Goal: Task Accomplishment & Management: Complete application form

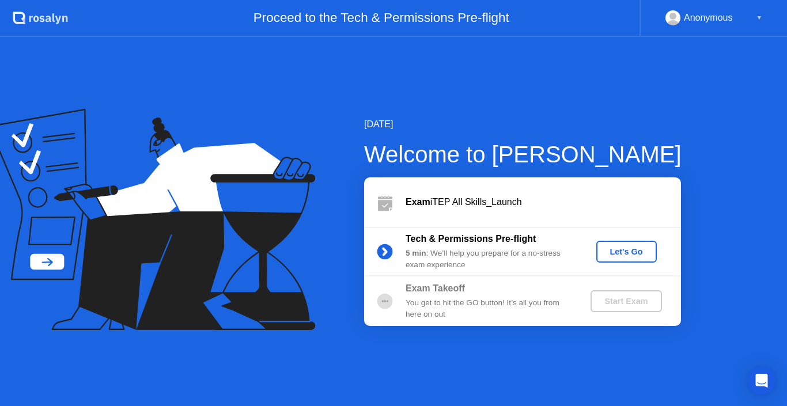
click at [630, 256] on div "Let's Go" at bounding box center [626, 251] width 51 height 9
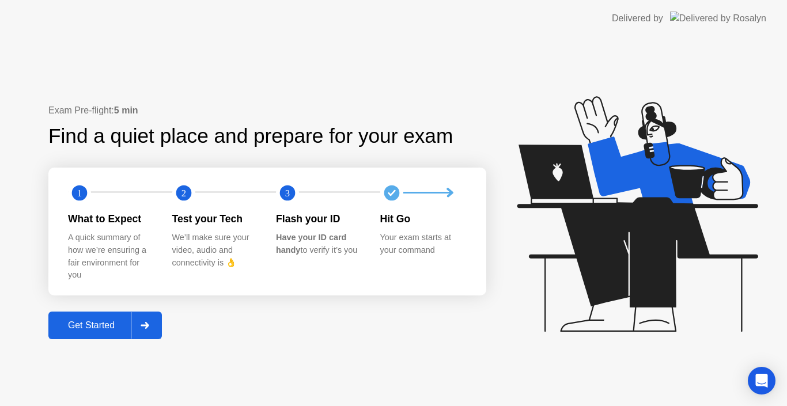
click at [115, 331] on div "Get Started" at bounding box center [91, 325] width 79 height 10
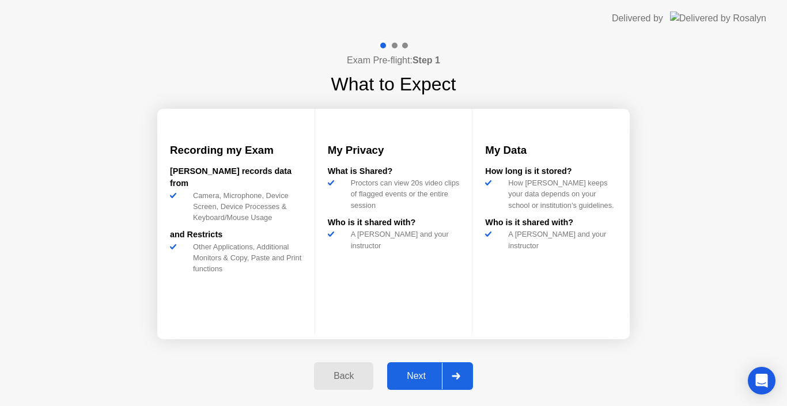
click at [458, 376] on icon at bounding box center [456, 376] width 8 height 7
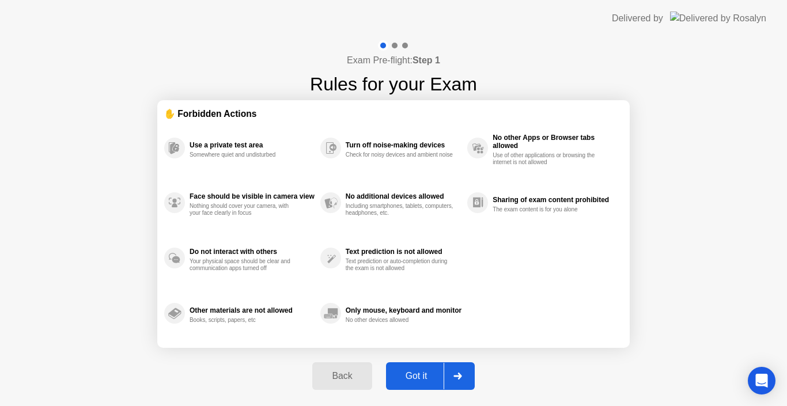
click at [360, 381] on div "Back" at bounding box center [342, 376] width 52 height 10
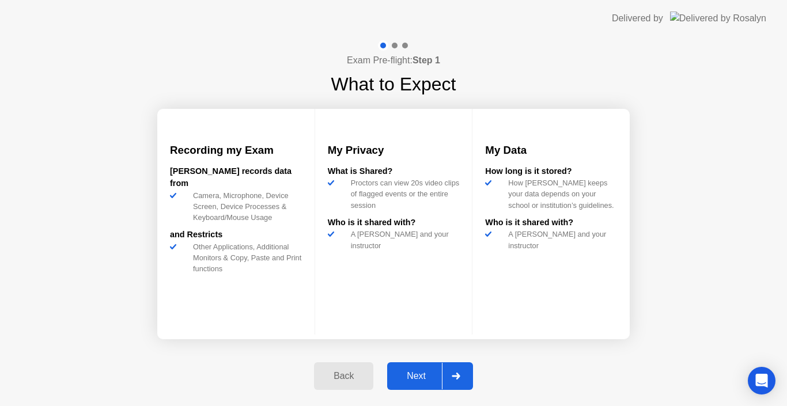
click at [464, 379] on div at bounding box center [456, 376] width 28 height 27
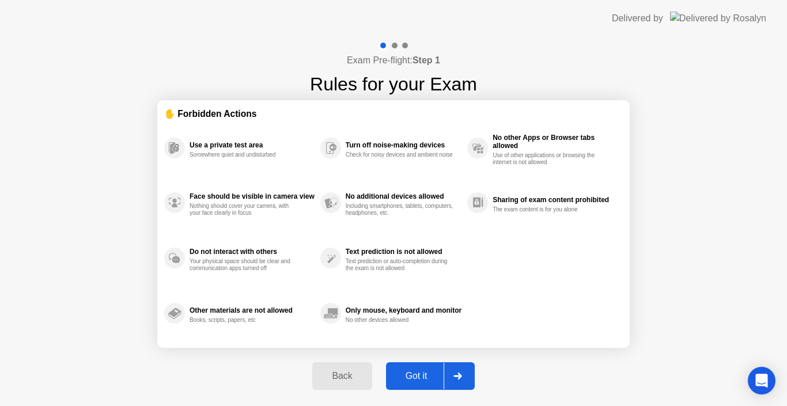
click at [455, 379] on icon at bounding box center [458, 376] width 9 height 7
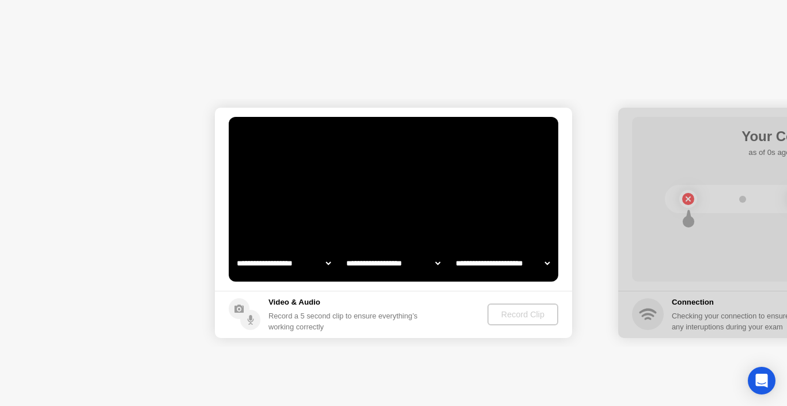
select select "**********"
select select "*******"
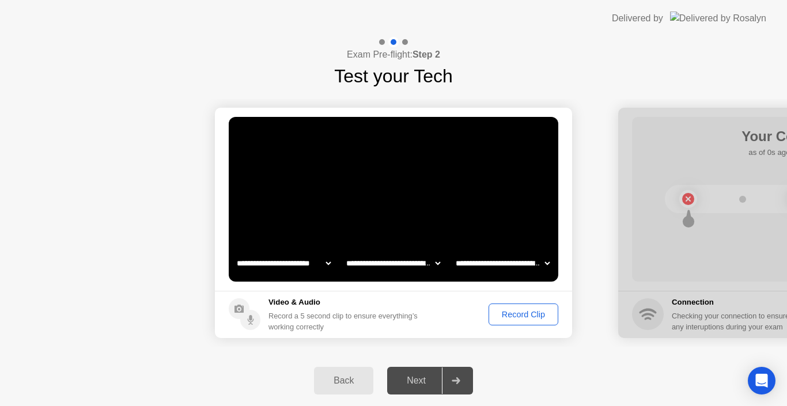
click at [512, 319] on div "Record Clip" at bounding box center [524, 314] width 62 height 9
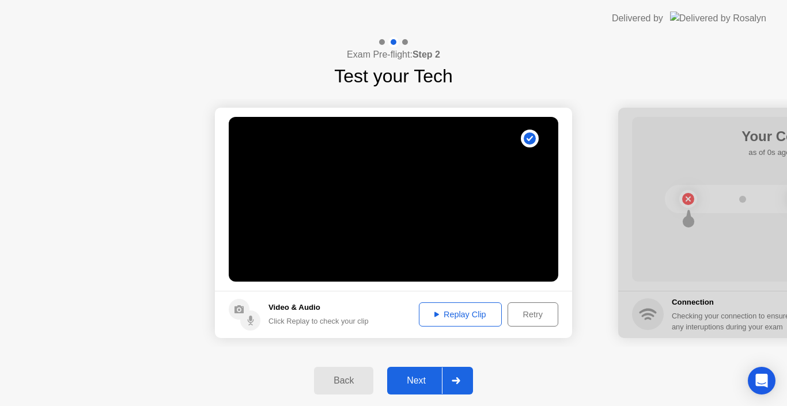
click at [484, 321] on button "Replay Clip" at bounding box center [460, 315] width 83 height 24
click at [420, 380] on div "Next" at bounding box center [416, 381] width 51 height 10
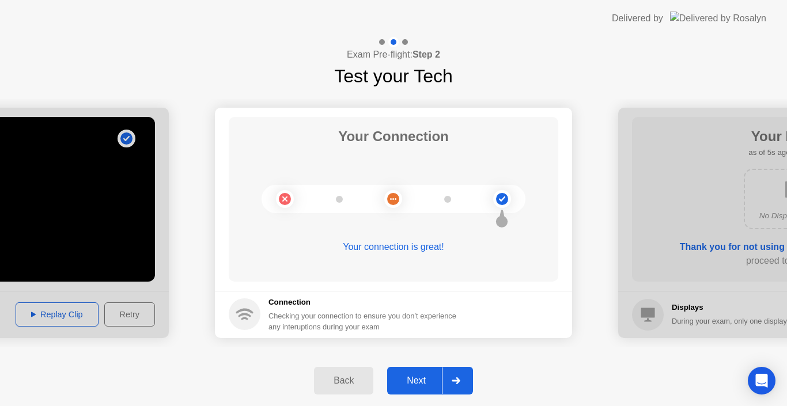
click at [420, 380] on div "Next" at bounding box center [416, 381] width 51 height 10
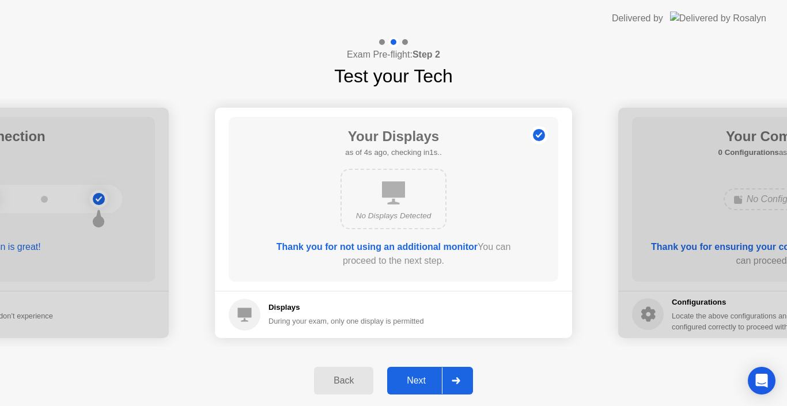
click at [420, 386] on div "Next" at bounding box center [416, 381] width 51 height 10
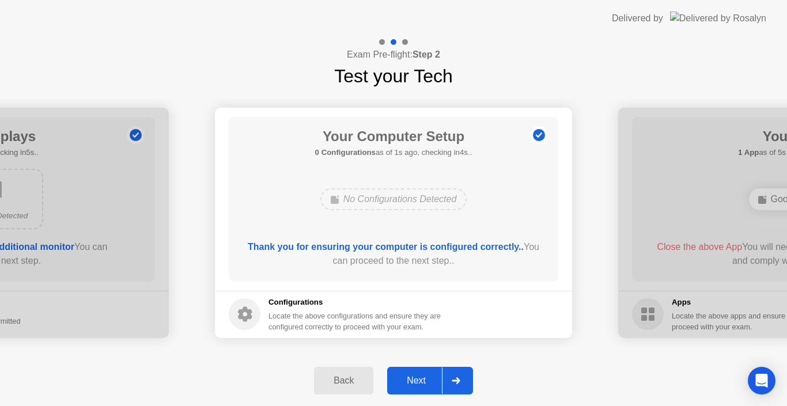
click at [420, 386] on div "Next" at bounding box center [416, 381] width 51 height 10
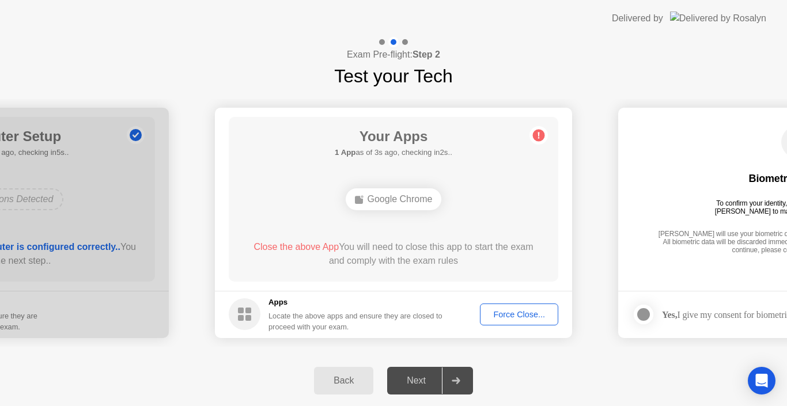
click at [516, 312] on div "Force Close..." at bounding box center [519, 314] width 70 height 9
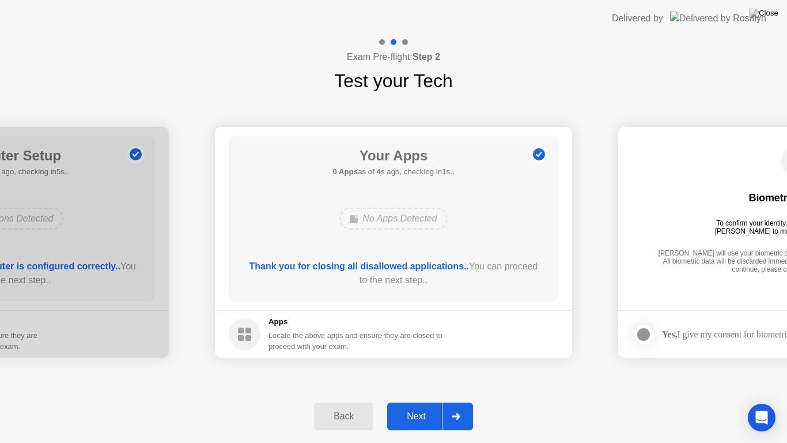
click at [425, 406] on div "Next" at bounding box center [416, 416] width 51 height 10
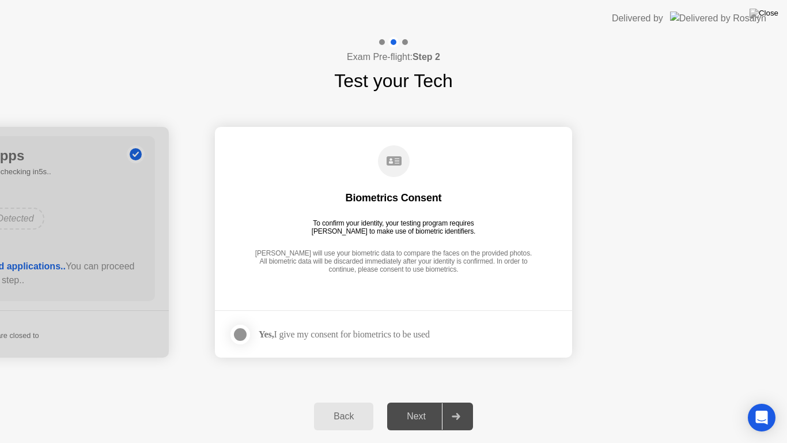
click at [245, 336] on div at bounding box center [240, 334] width 14 height 14
click at [422, 406] on button "Next" at bounding box center [430, 416] width 86 height 28
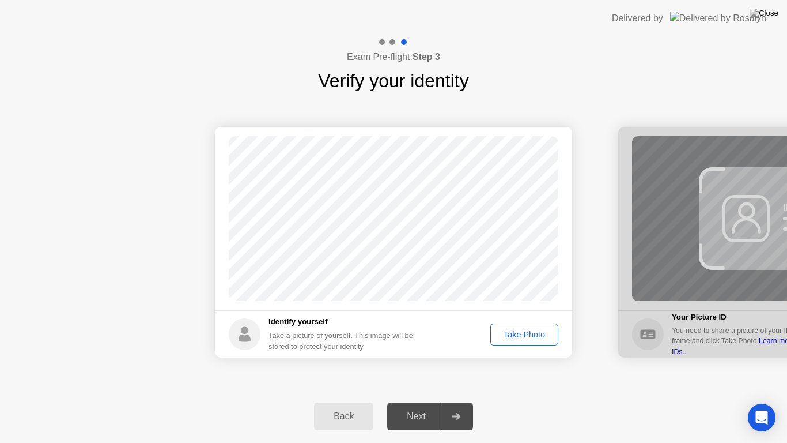
click at [535, 337] on div "Take Photo" at bounding box center [524, 334] width 60 height 9
click at [543, 336] on div "Retake" at bounding box center [531, 334] width 45 height 9
click at [543, 336] on div "Take Photo" at bounding box center [524, 334] width 60 height 9
click at [432, 406] on div "Next" at bounding box center [416, 416] width 51 height 10
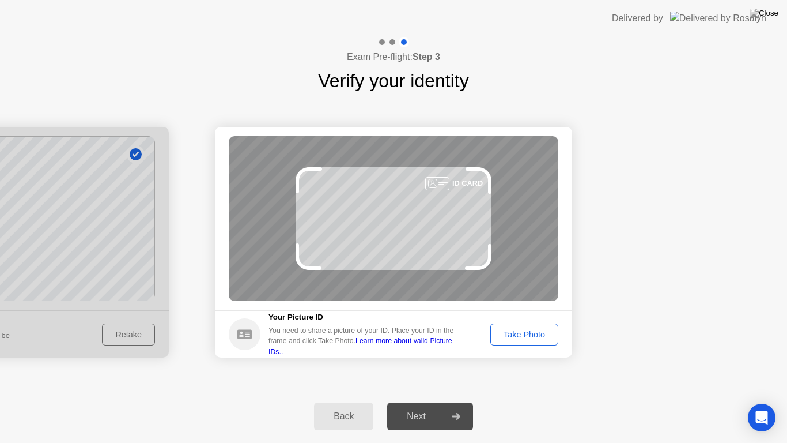
click at [541, 339] on div "Take Photo" at bounding box center [524, 334] width 60 height 9
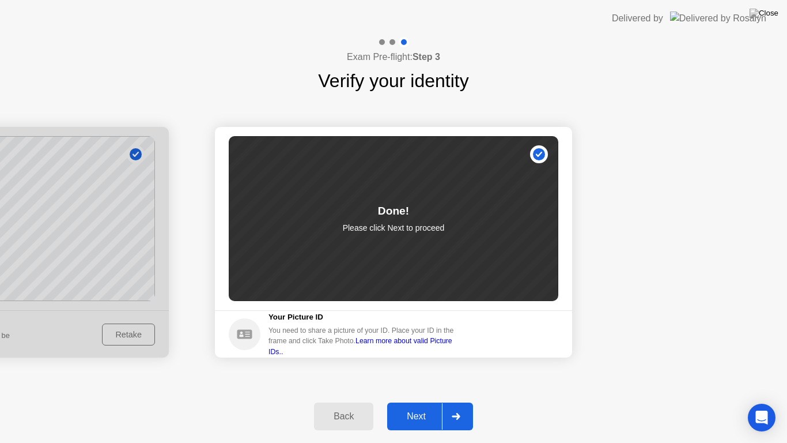
click at [429, 406] on div "Next" at bounding box center [416, 416] width 51 height 10
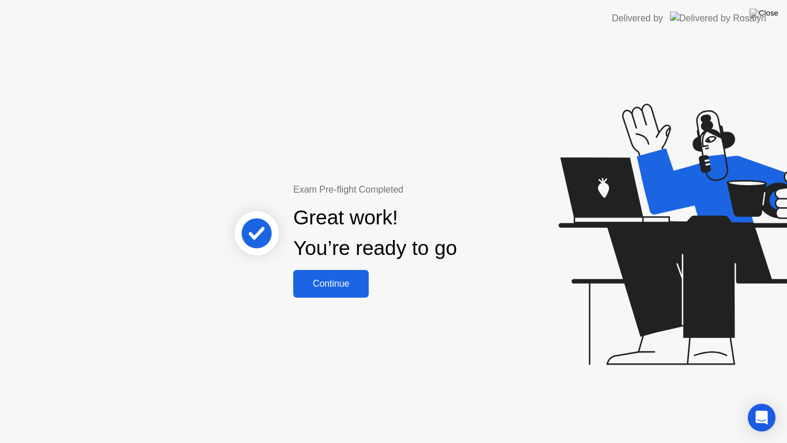
click at [334, 288] on div "Continue" at bounding box center [331, 283] width 69 height 10
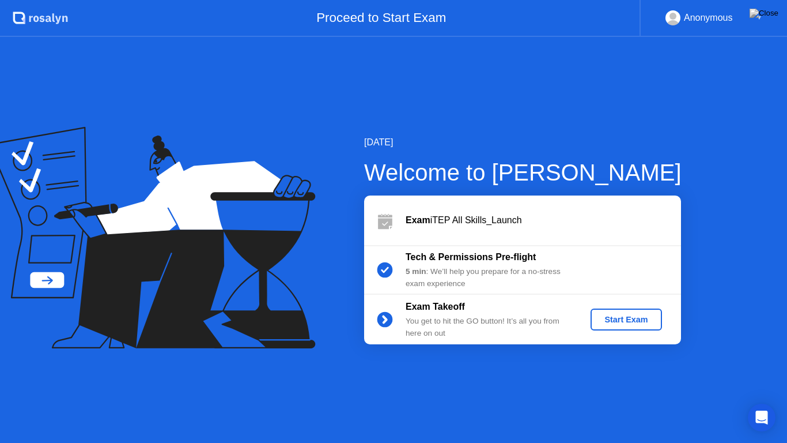
click at [612, 326] on button "Start Exam" at bounding box center [626, 319] width 71 height 22
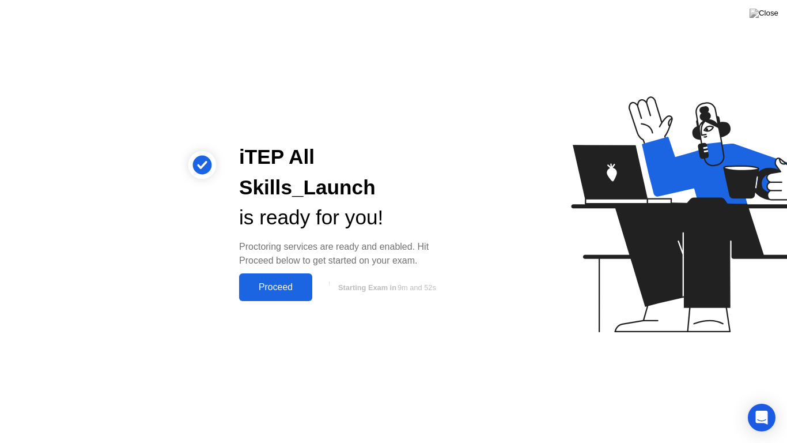
click at [302, 282] on div "Proceed" at bounding box center [276, 287] width 66 height 10
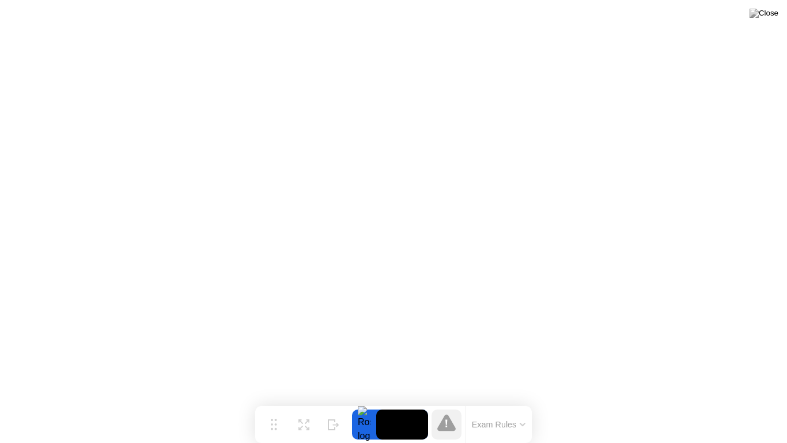
click at [520, 406] on icon at bounding box center [523, 423] width 6 height 3
